Goal: Task Accomplishment & Management: Complete application form

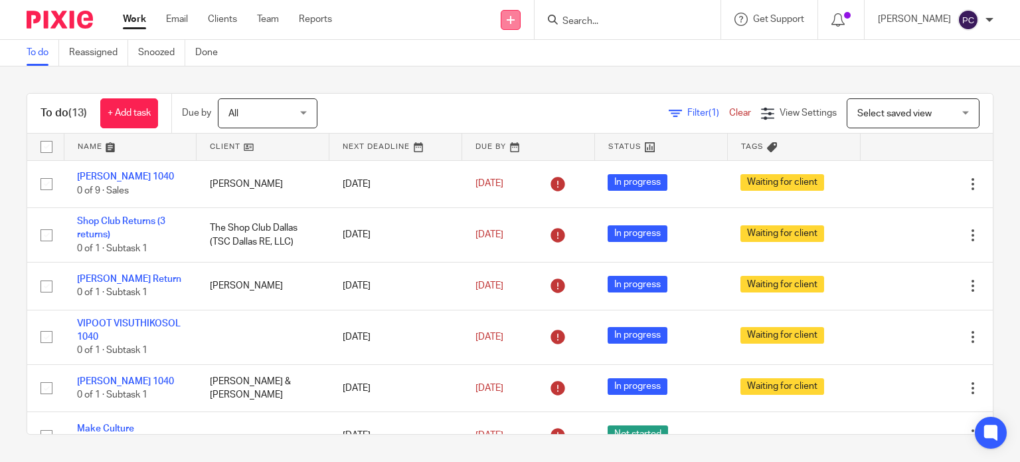
click at [515, 18] on icon at bounding box center [511, 20] width 8 height 8
click at [513, 78] on link "Create task" at bounding box center [523, 81] width 93 height 19
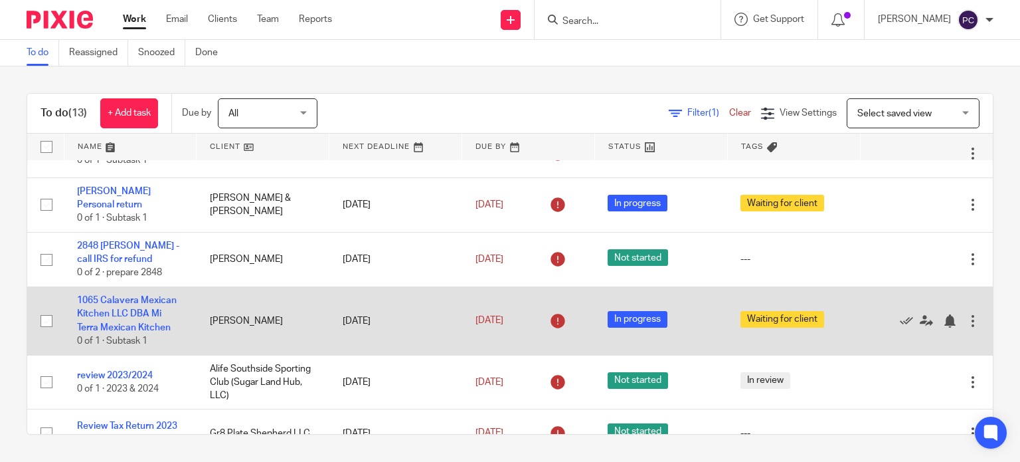
scroll to position [421, 0]
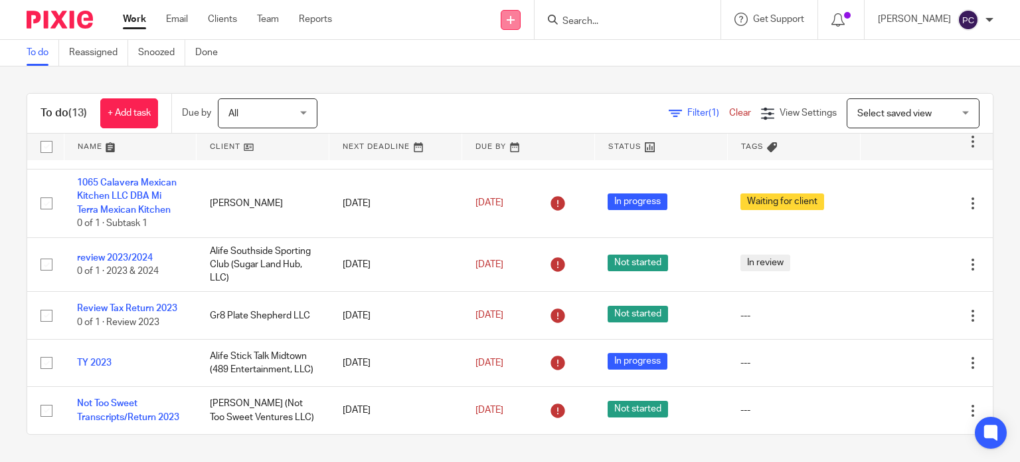
click at [515, 22] on icon at bounding box center [511, 20] width 8 height 8
click at [511, 82] on link "Create task" at bounding box center [523, 81] width 93 height 19
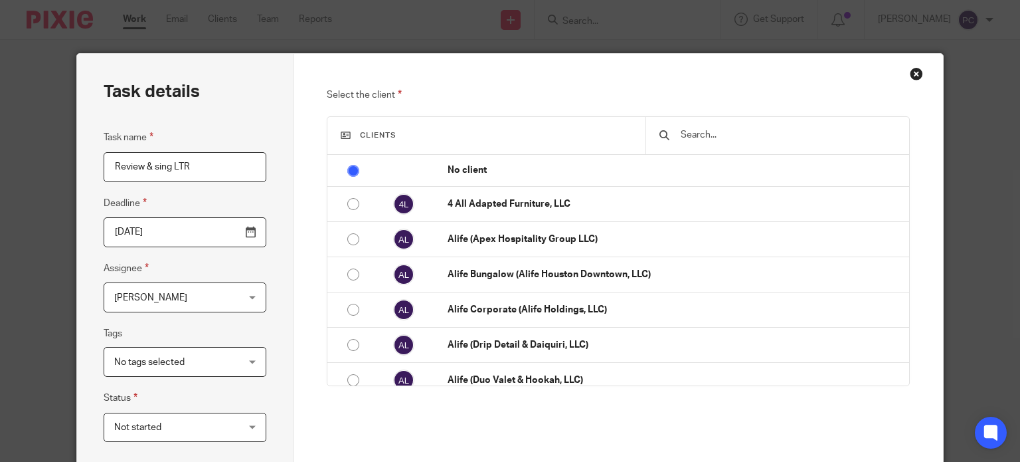
type input "Review & sing LTR"
click at [740, 131] on input "text" at bounding box center [787, 135] width 216 height 15
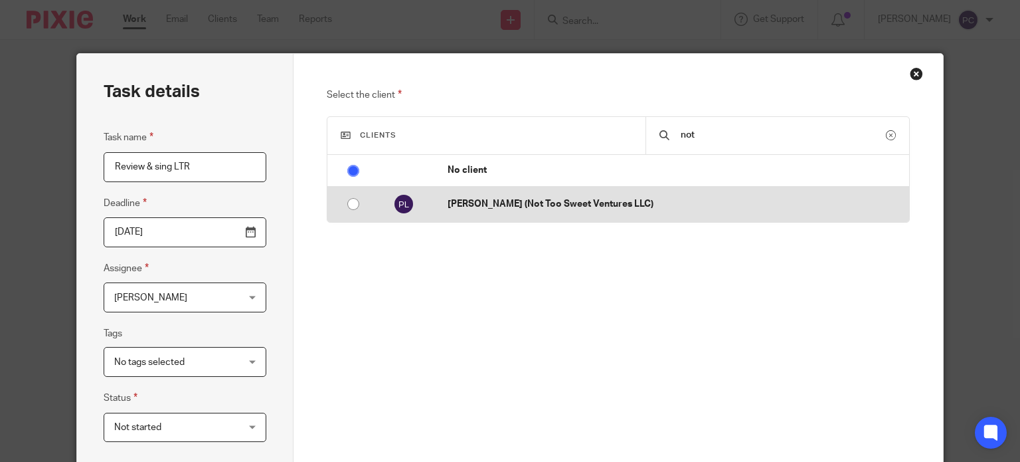
type input "not"
click at [623, 199] on p "[PERSON_NAME] (Not Too Sweet Ventures LLC)" at bounding box center [675, 203] width 454 height 13
radio input "false"
radio input "true"
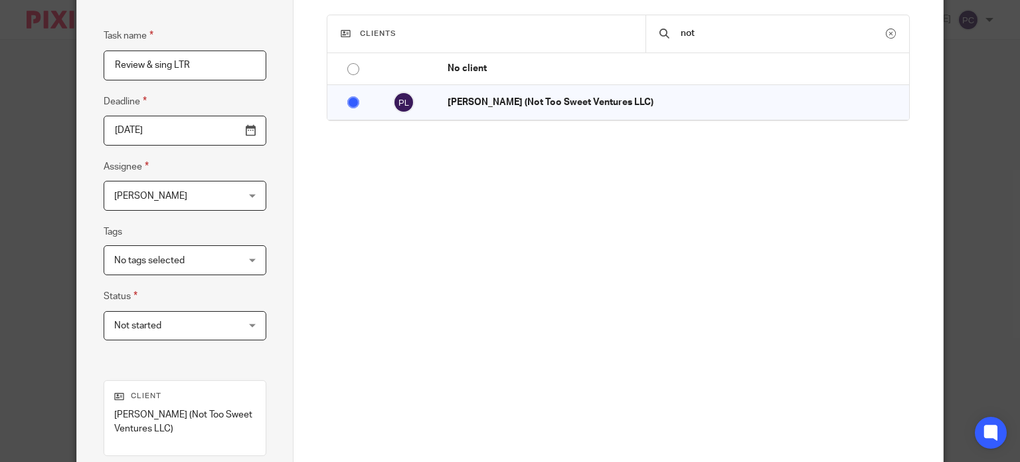
scroll to position [133, 0]
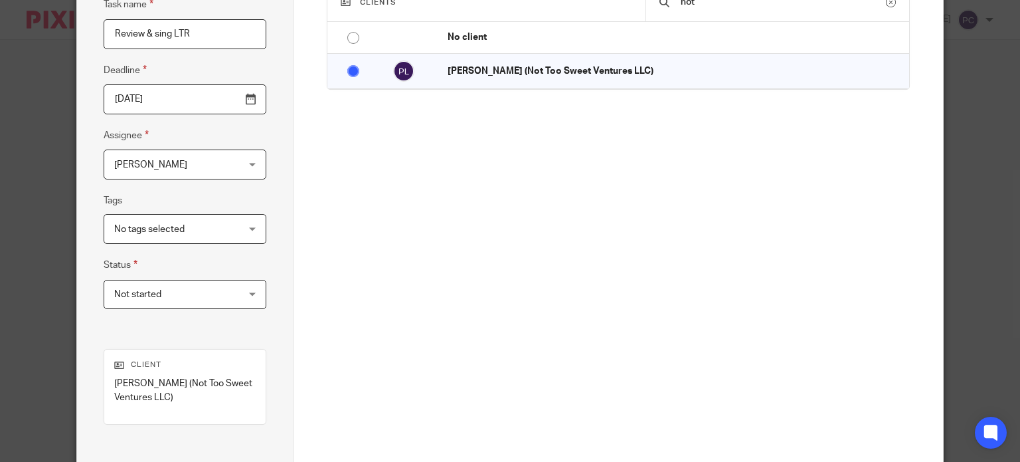
click at [171, 172] on span "[PERSON_NAME]" at bounding box center [174, 164] width 121 height 28
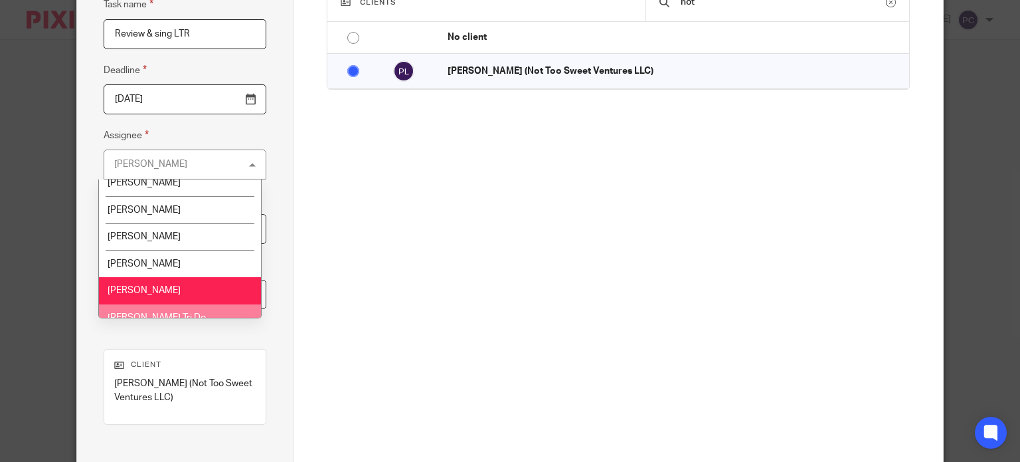
scroll to position [1195, 0]
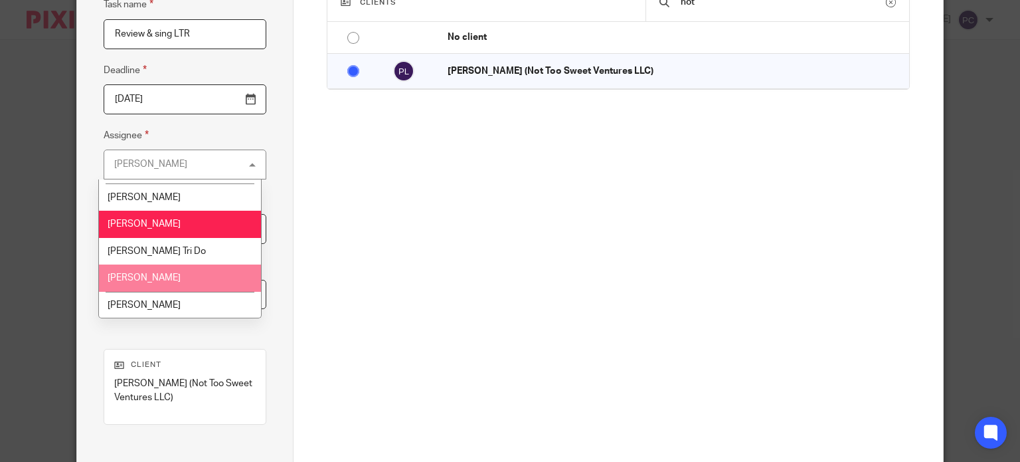
click at [150, 264] on li "[PERSON_NAME]" at bounding box center [179, 277] width 161 height 27
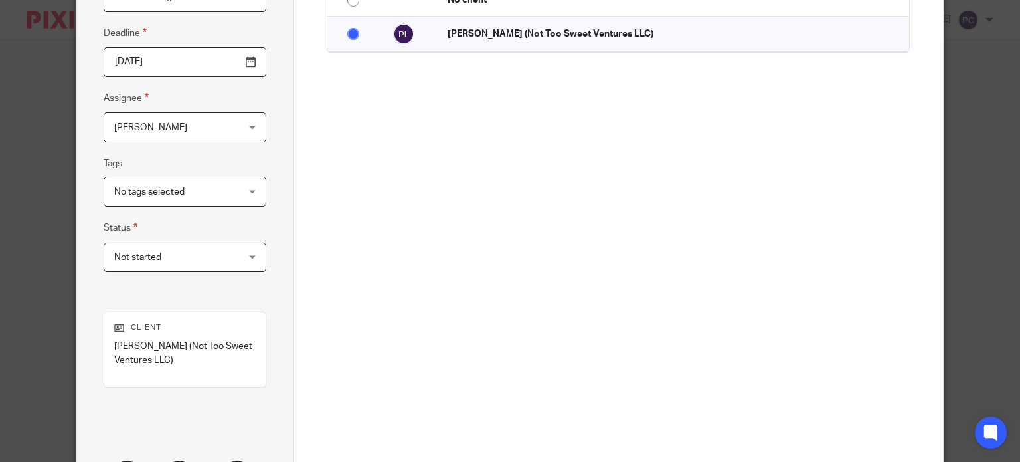
scroll to position [199, 0]
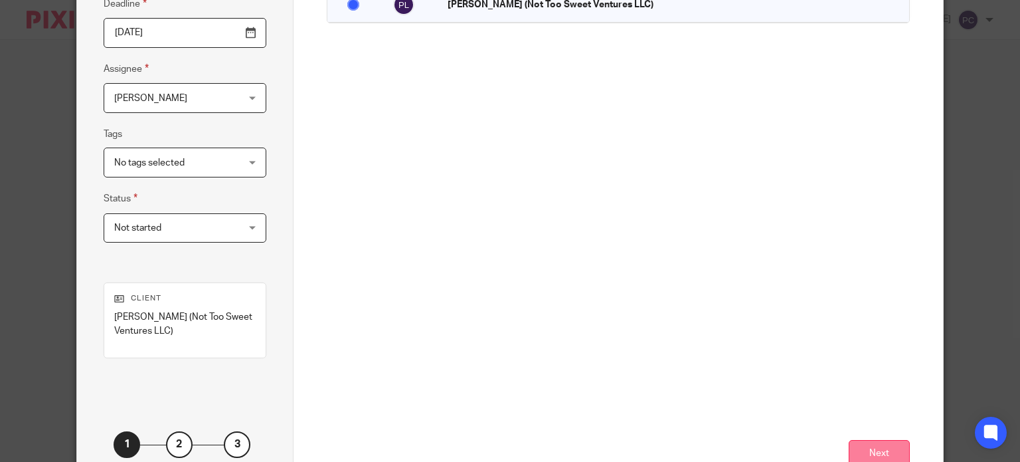
click at [885, 450] on button "Next" at bounding box center [879, 454] width 61 height 29
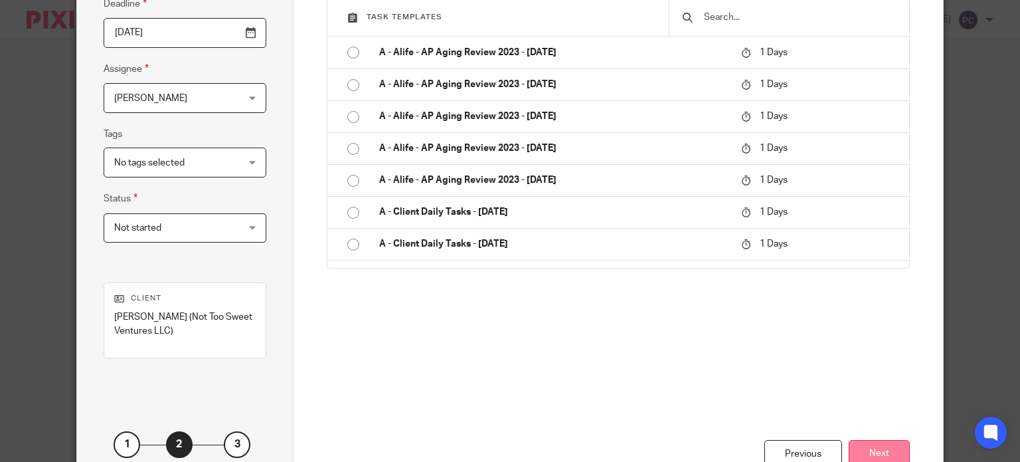
click at [867, 446] on button "Next" at bounding box center [879, 454] width 61 height 29
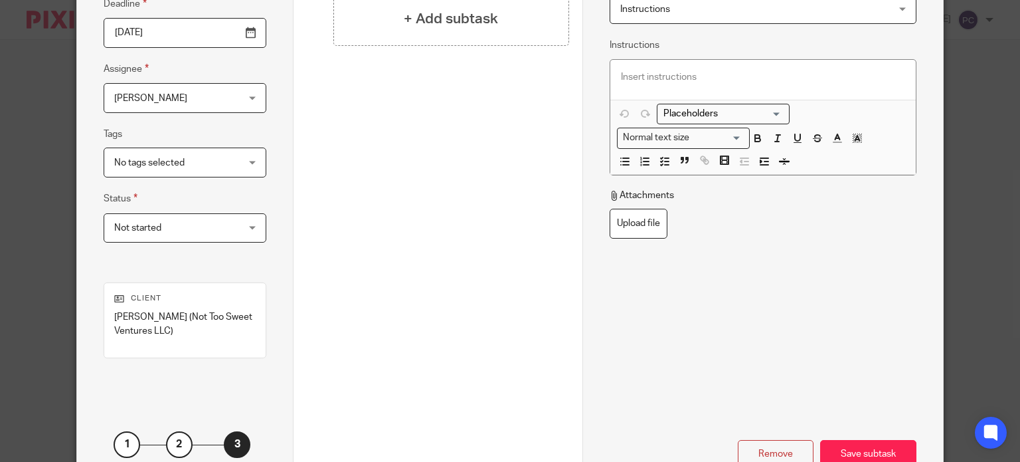
click at [687, 78] on p at bounding box center [763, 76] width 284 height 13
click at [839, 455] on div "Save subtask" at bounding box center [868, 454] width 96 height 29
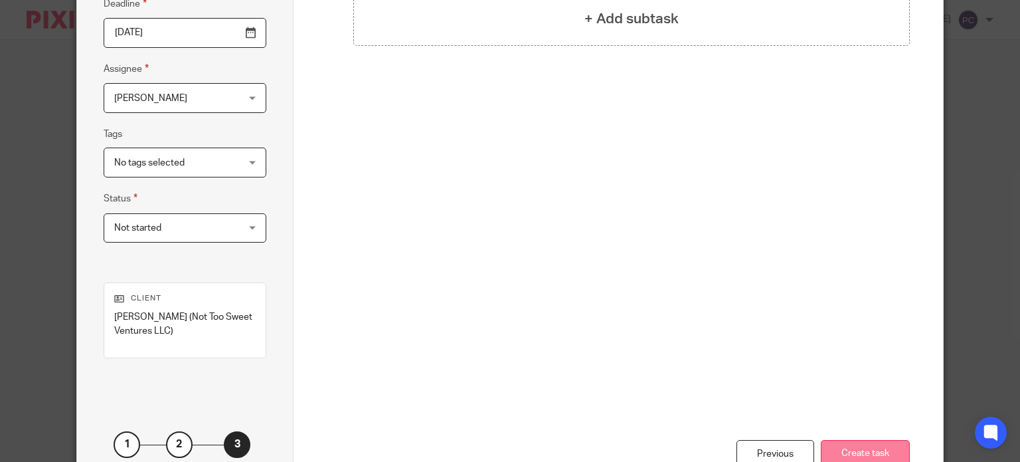
click at [842, 450] on button "Create task" at bounding box center [865, 454] width 89 height 29
